Goal: Find contact information: Find contact information

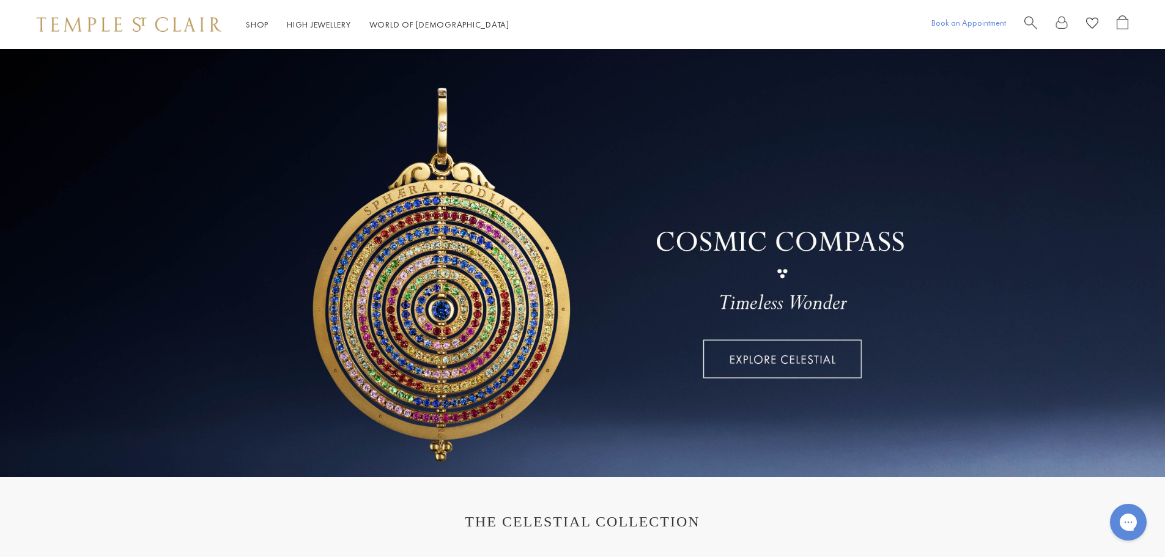
click at [992, 23] on link "Book an Appointment" at bounding box center [969, 22] width 75 height 11
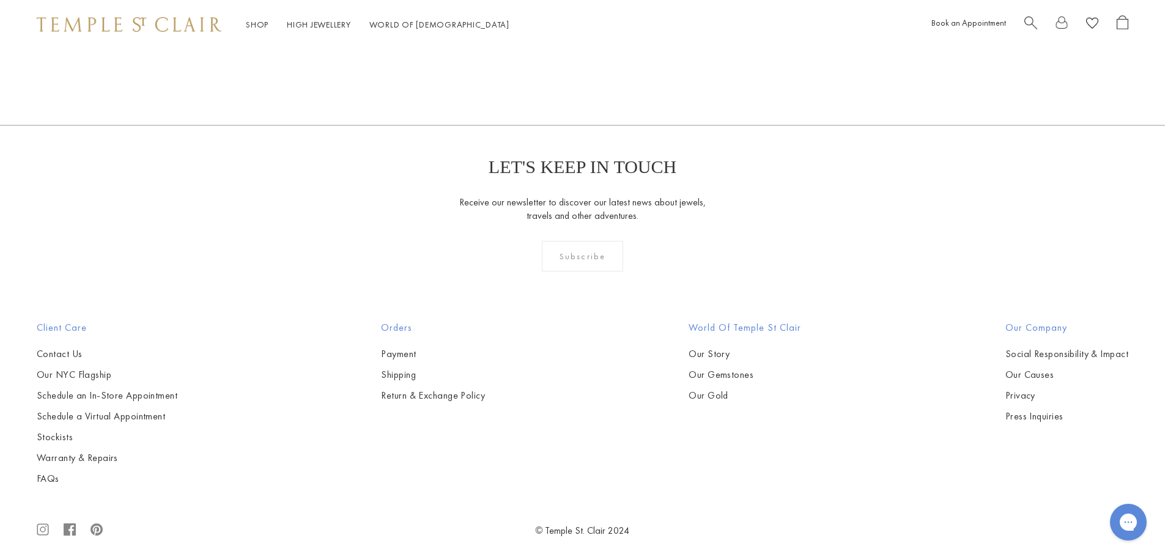
scroll to position [445, 0]
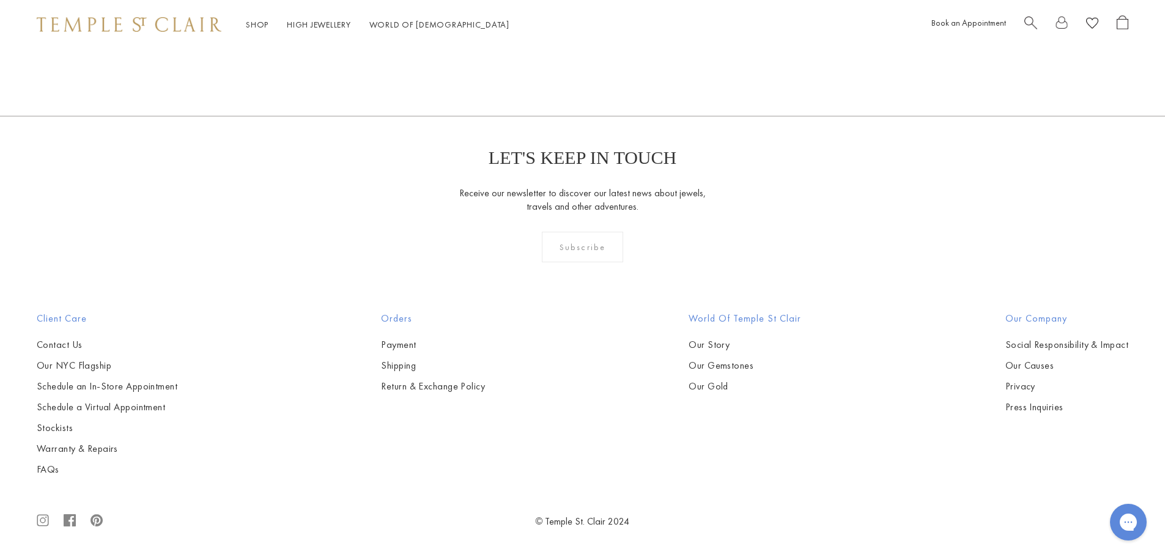
click at [562, 259] on div "Subscribe" at bounding box center [582, 247] width 81 height 31
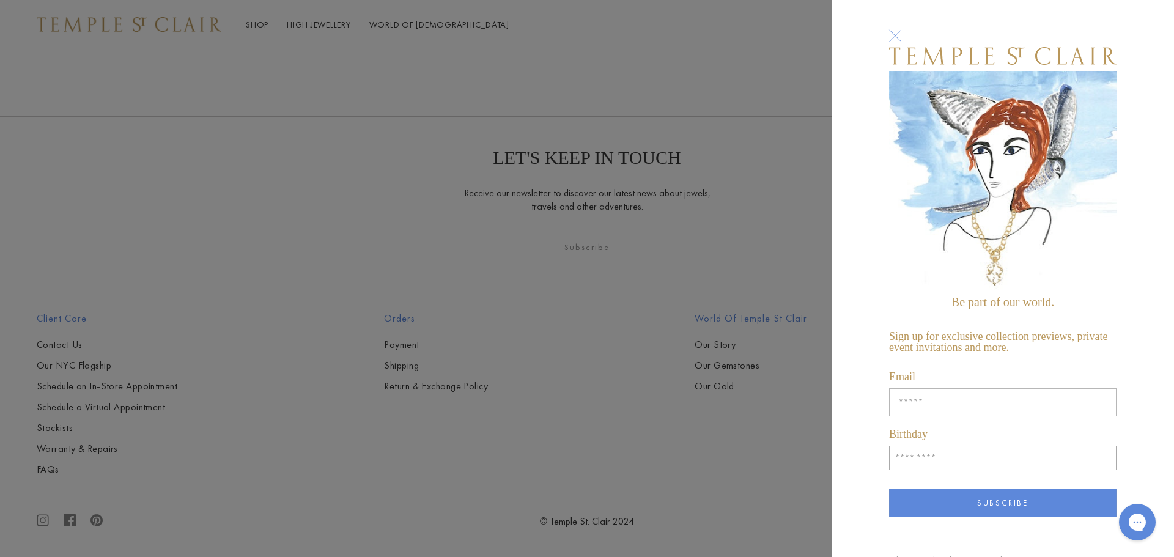
click at [562, 259] on div "Be part of our world. Sign up for exclusive collection previews, private event …" at bounding box center [587, 278] width 1174 height 557
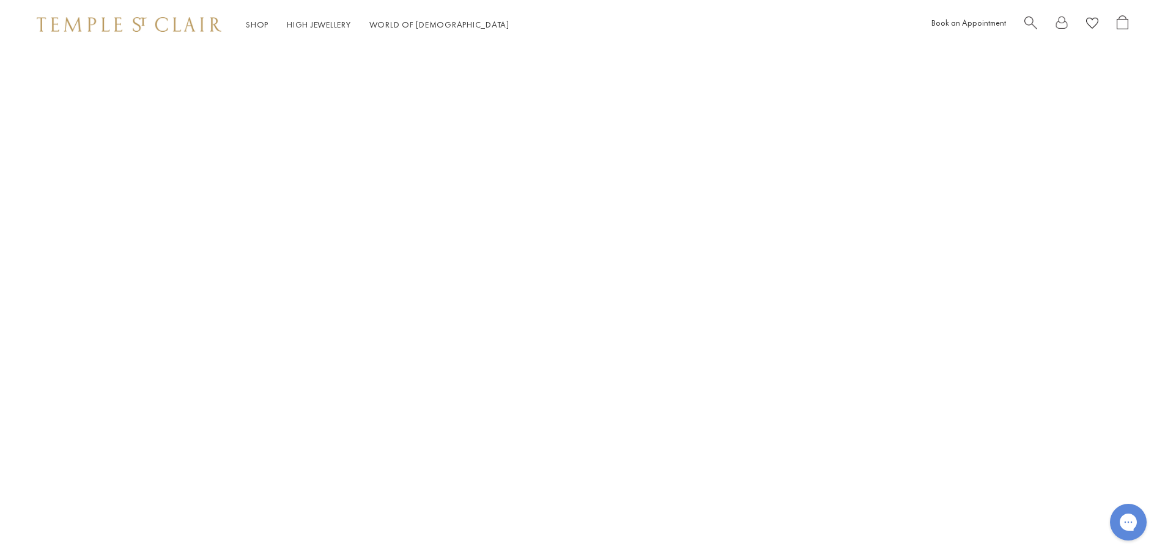
scroll to position [0, 0]
click at [886, 360] on div "Book An Appointment" at bounding box center [582, 283] width 1165 height 407
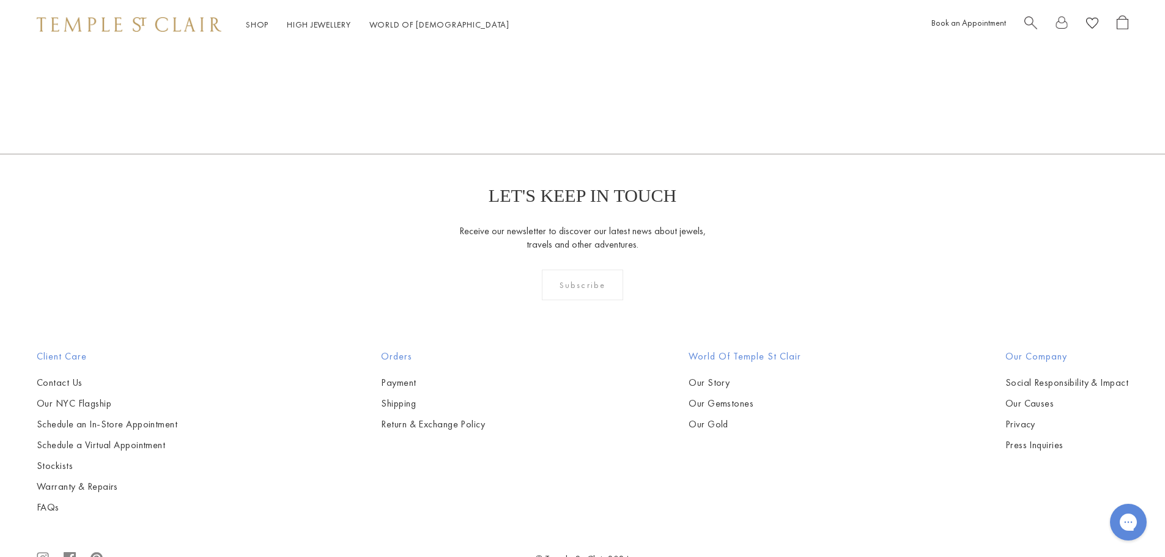
scroll to position [445, 0]
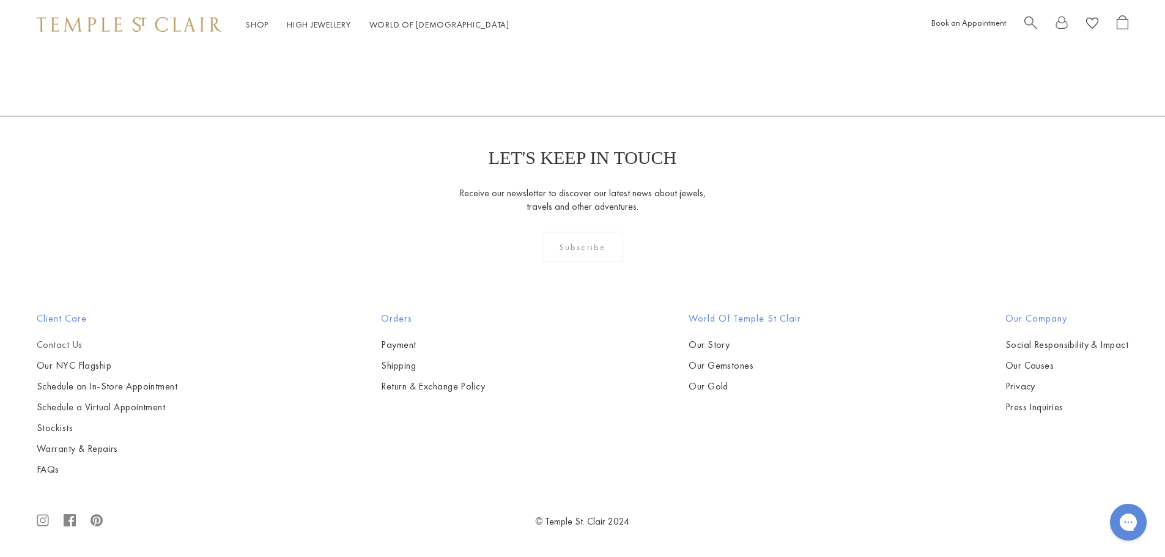
click at [59, 344] on link "Contact Us" at bounding box center [107, 344] width 141 height 13
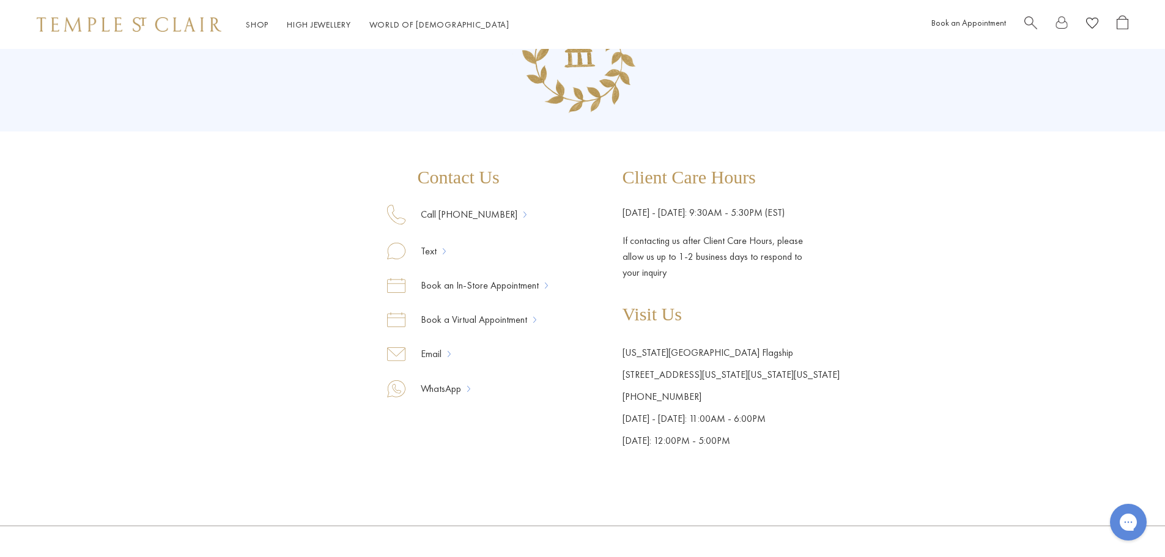
scroll to position [61, 0]
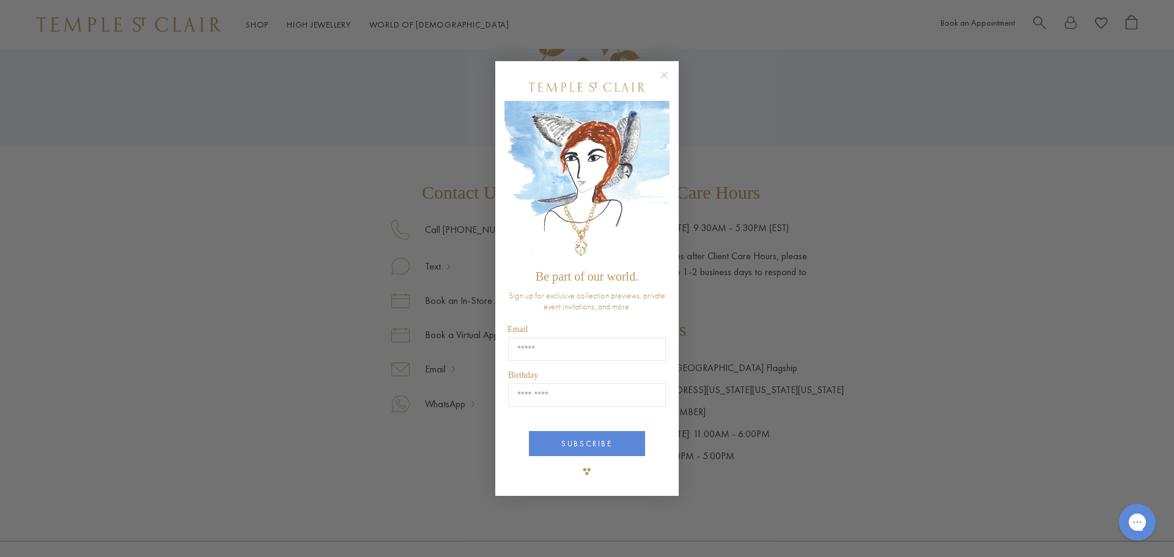
click at [667, 79] on circle "Close dialog" at bounding box center [665, 74] width 15 height 15
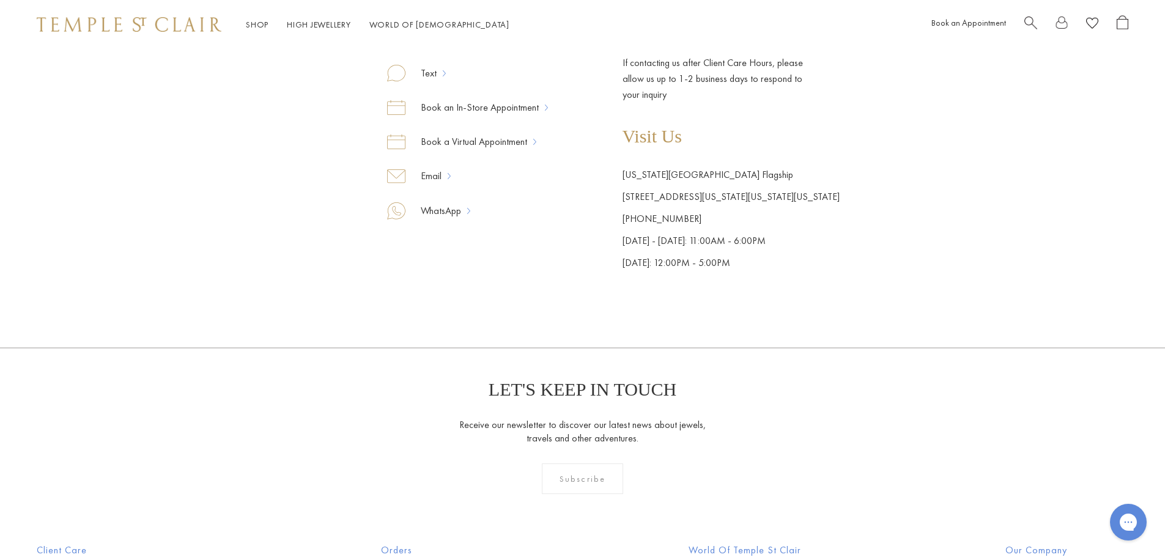
scroll to position [428, 0]
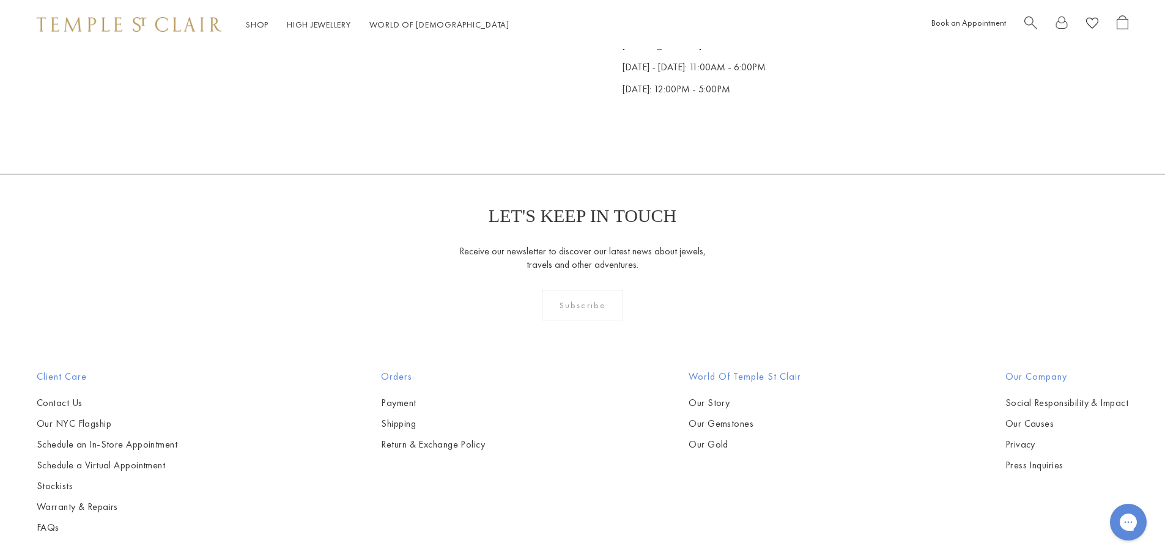
click at [587, 311] on div "Subscribe" at bounding box center [582, 305] width 81 height 31
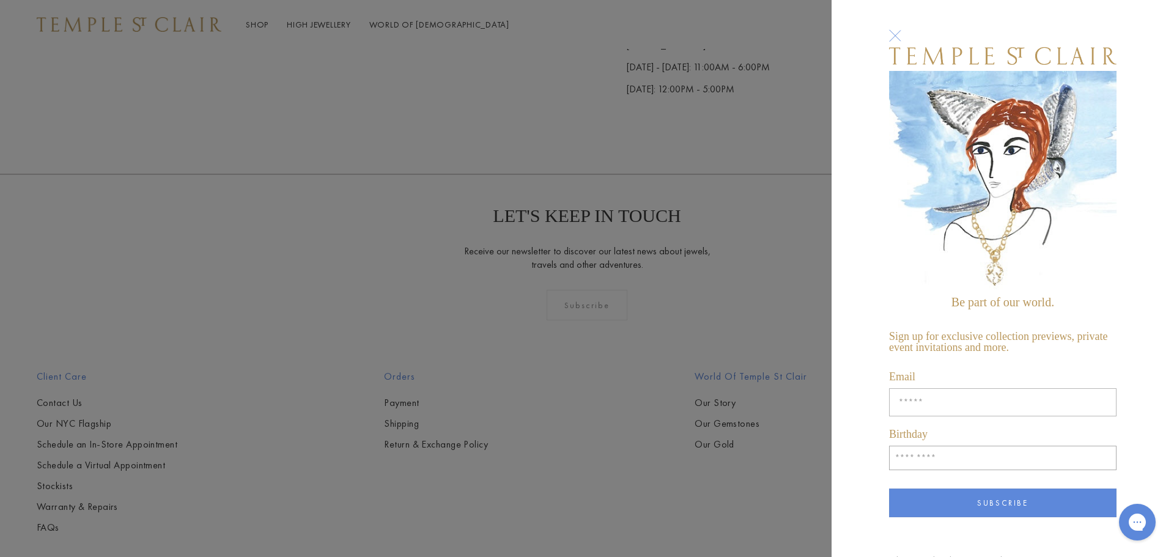
click at [587, 311] on div "Be part of our world. Sign up for exclusive collection previews, private event …" at bounding box center [587, 278] width 1174 height 557
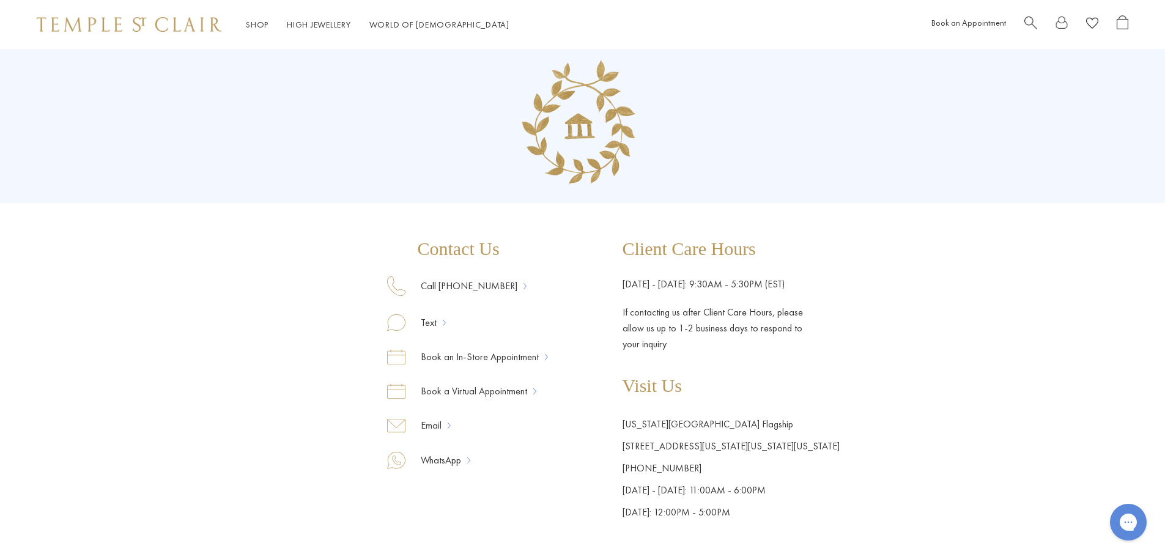
scroll to position [0, 0]
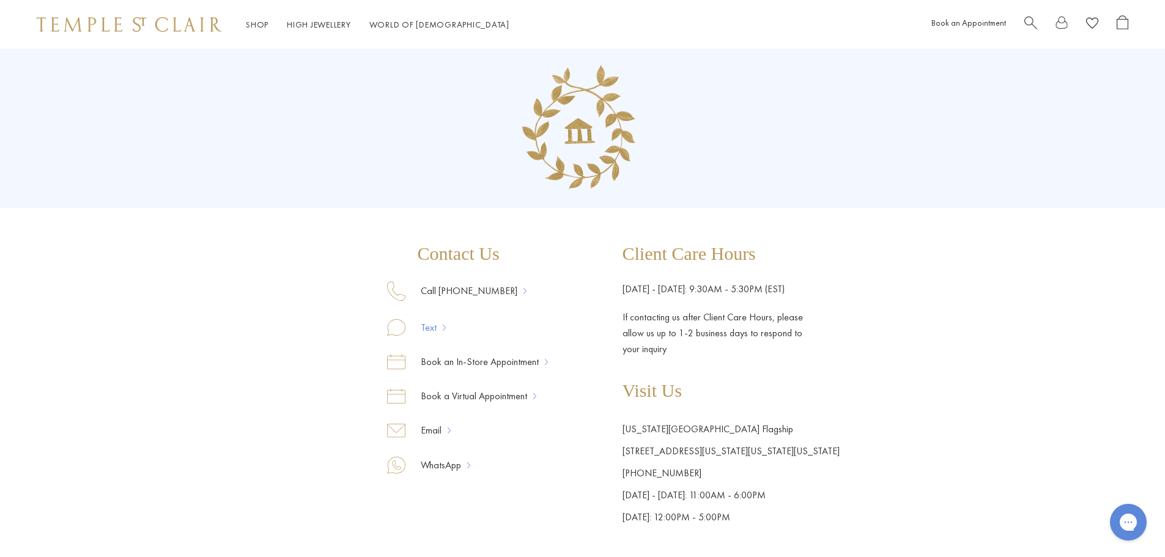
click at [438, 327] on link "Text" at bounding box center [424, 328] width 37 height 16
click at [1133, 514] on div "Gorgias live chat" at bounding box center [1128, 522] width 27 height 27
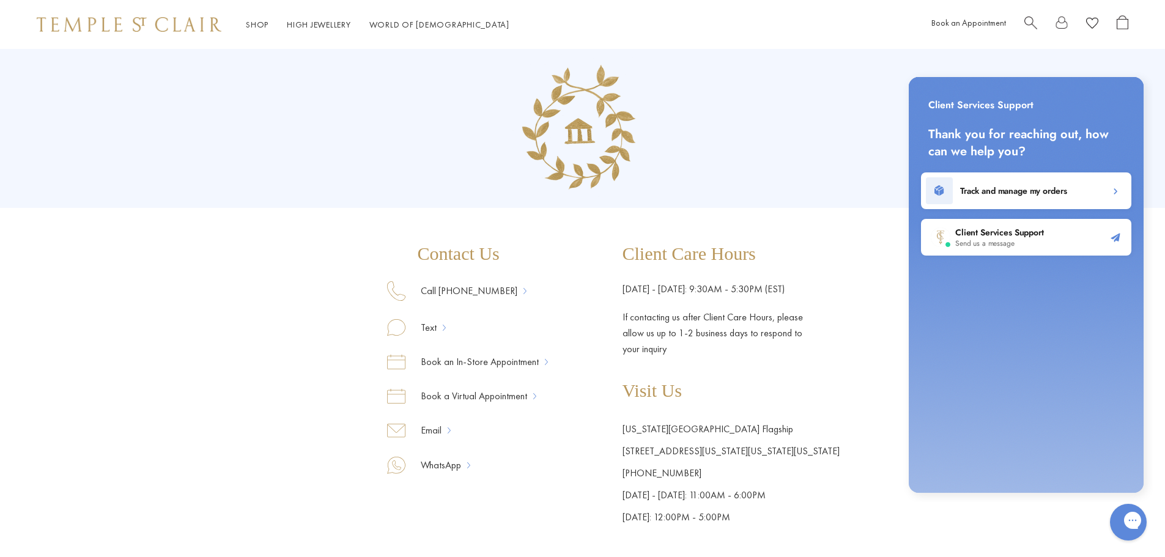
click at [1016, 235] on h2 "Client Services Support" at bounding box center [999, 232] width 89 height 12
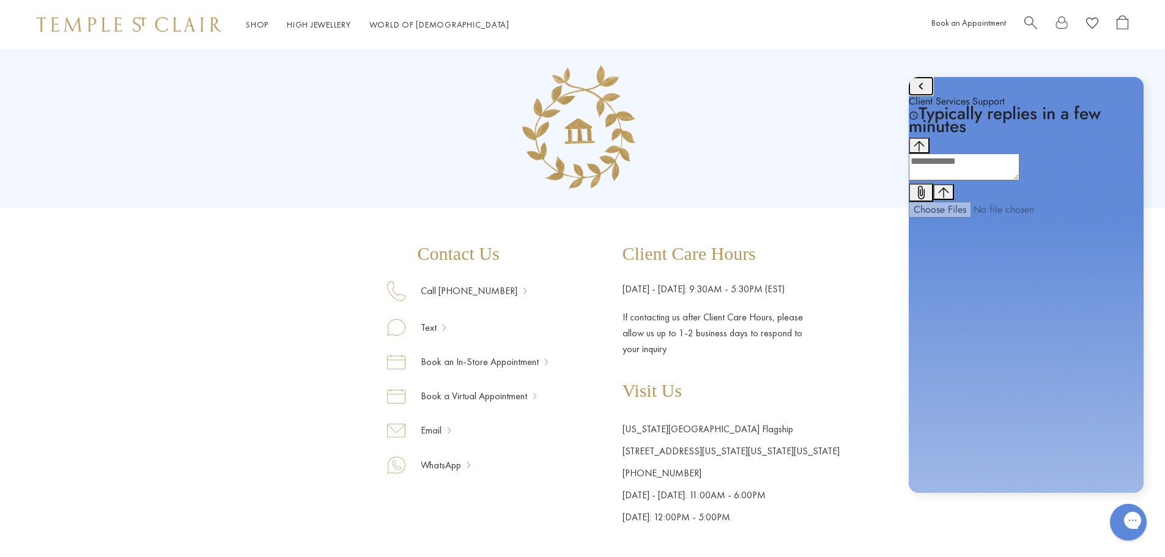
click at [924, 94] on icon "go to home page" at bounding box center [921, 86] width 15 height 15
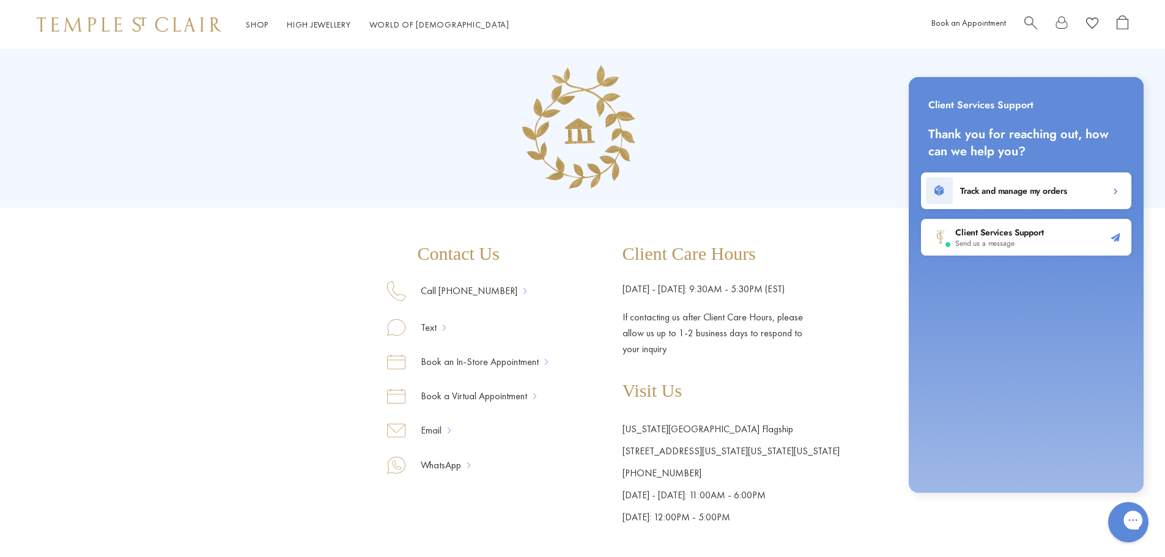
click at [1165, 521] on icon "Gorgias live chat" at bounding box center [1176, 520] width 13 height 13
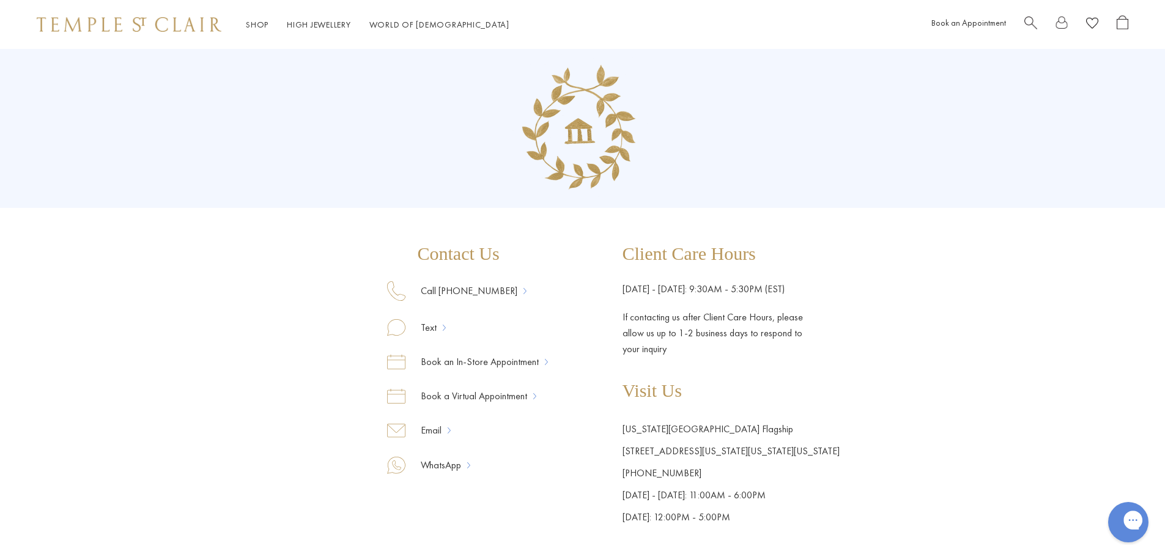
click at [1165, 530] on div "Gorgias live chat" at bounding box center [1176, 523] width 13 height 18
